Goal: Information Seeking & Learning: Learn about a topic

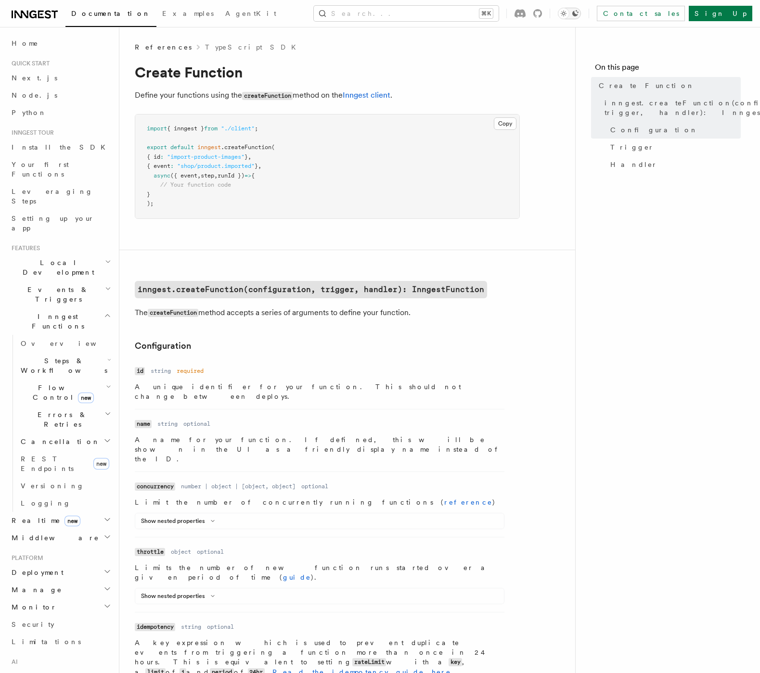
click at [579, 16] on icon "Toggle dark mode" at bounding box center [575, 14] width 8 height 8
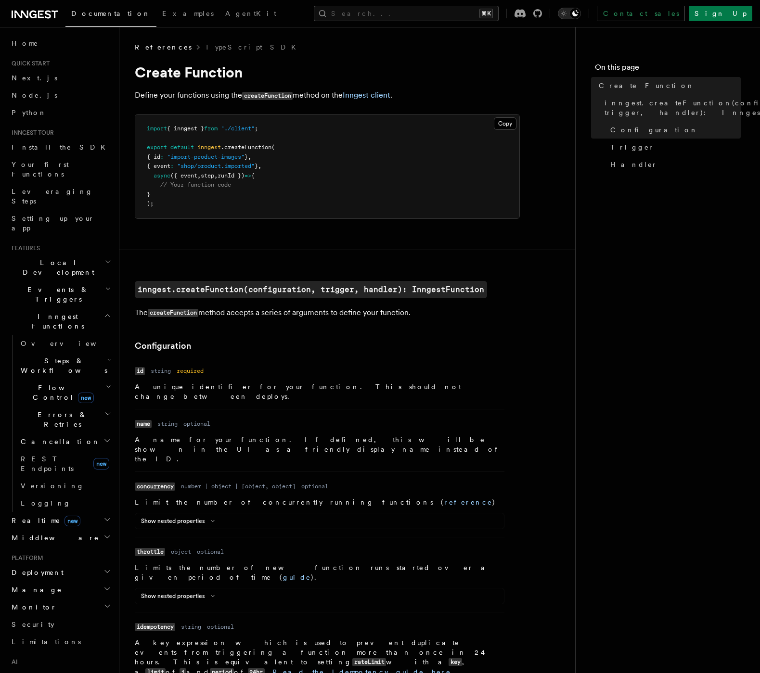
click at [579, 16] on icon "Toggle dark mode" at bounding box center [575, 14] width 8 height 8
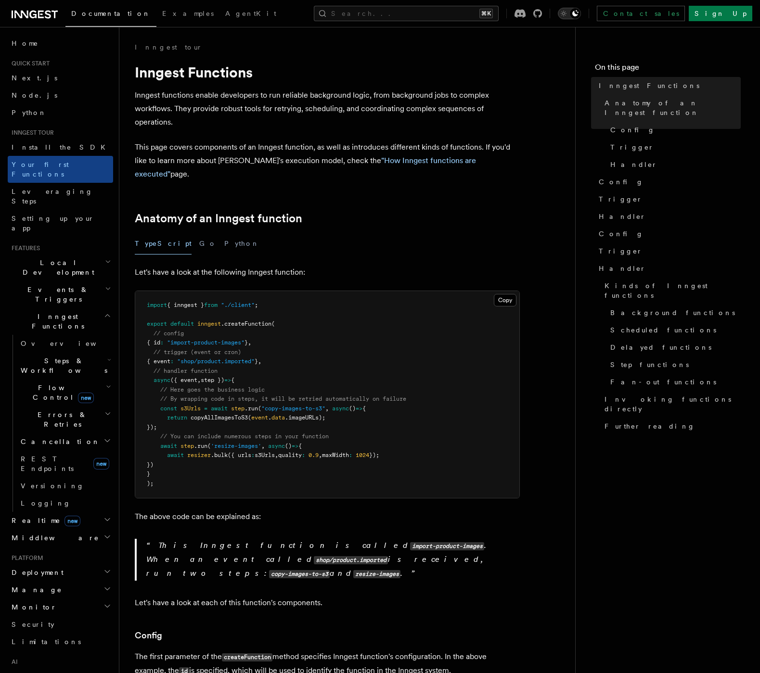
click at [579, 17] on icon "Toggle dark mode" at bounding box center [575, 14] width 8 height 8
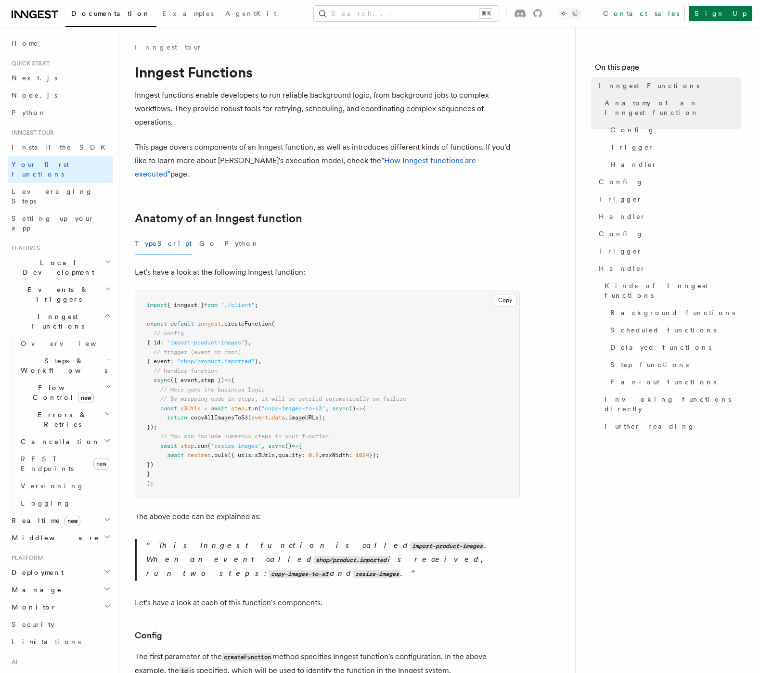
click at [171, 233] on div "TypeScript Go Python" at bounding box center [327, 244] width 385 height 22
drag, startPoint x: 175, startPoint y: 225, endPoint x: 181, endPoint y: 226, distance: 6.3
click at [199, 233] on button "Go" at bounding box center [207, 244] width 17 height 22
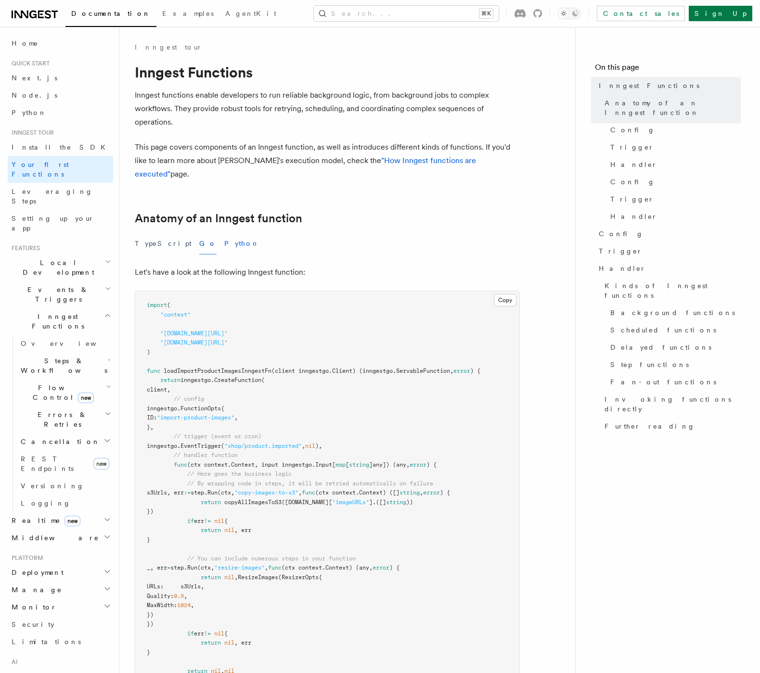
click at [224, 233] on button "Python" at bounding box center [241, 244] width 35 height 22
